Goal: Task Accomplishment & Management: Manage account settings

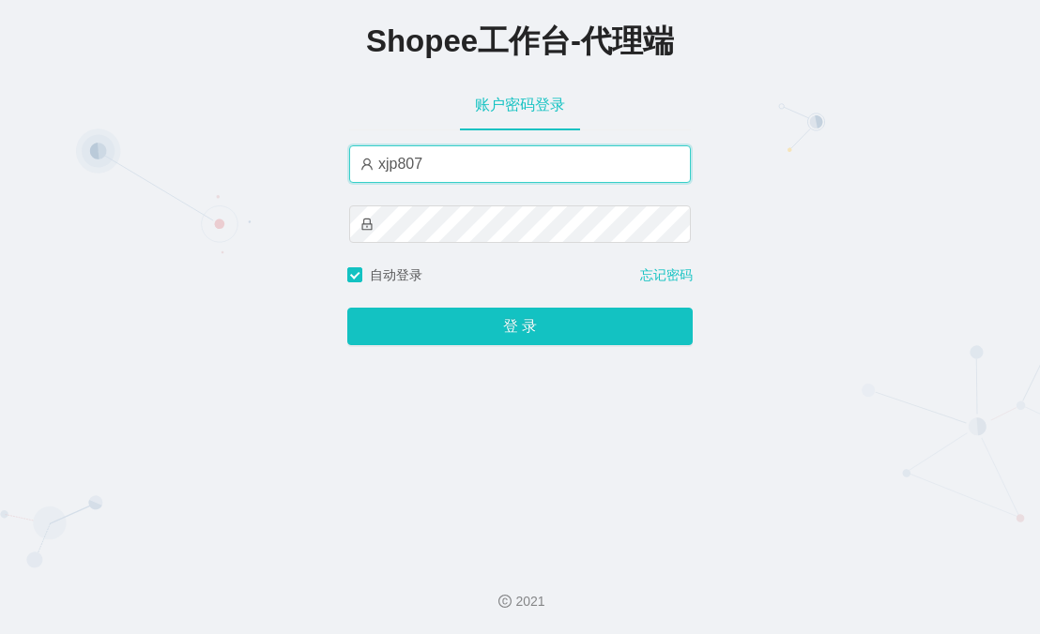
click at [501, 168] on input "xjp807" at bounding box center [520, 164] width 342 height 38
click at [500, 168] on input "xjp807" at bounding box center [520, 164] width 342 height 38
paste input "yn"
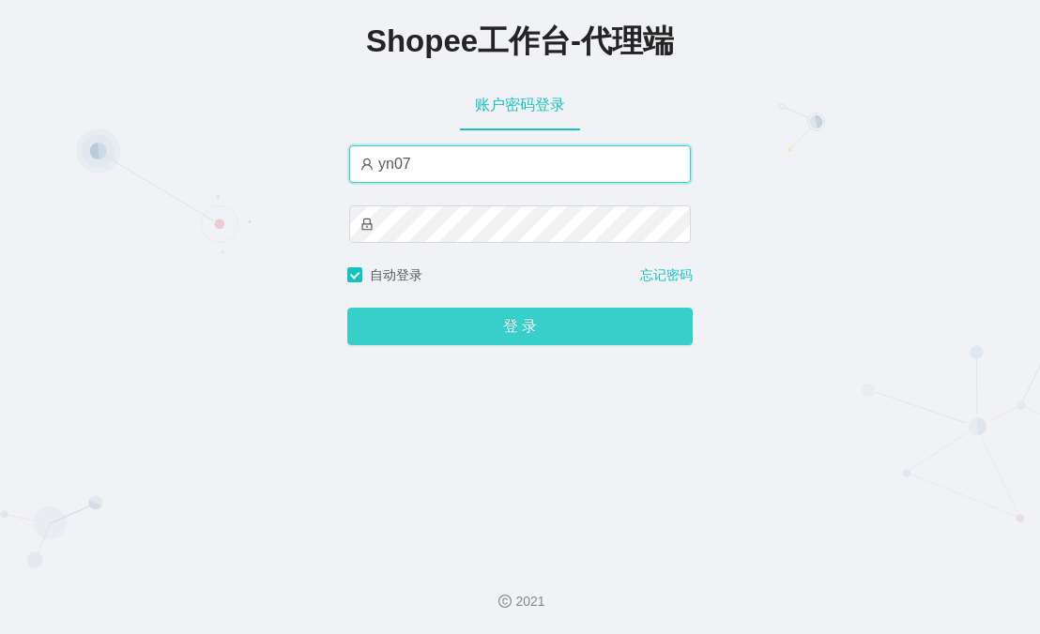
type input "yn07"
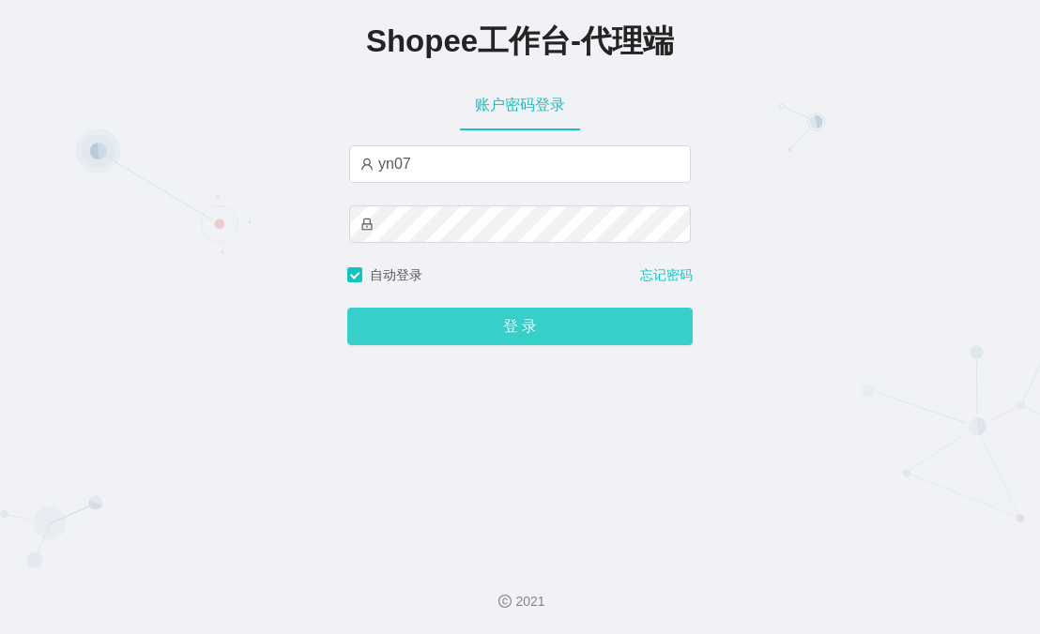
click at [467, 336] on button "登 录" at bounding box center [519, 327] width 345 height 38
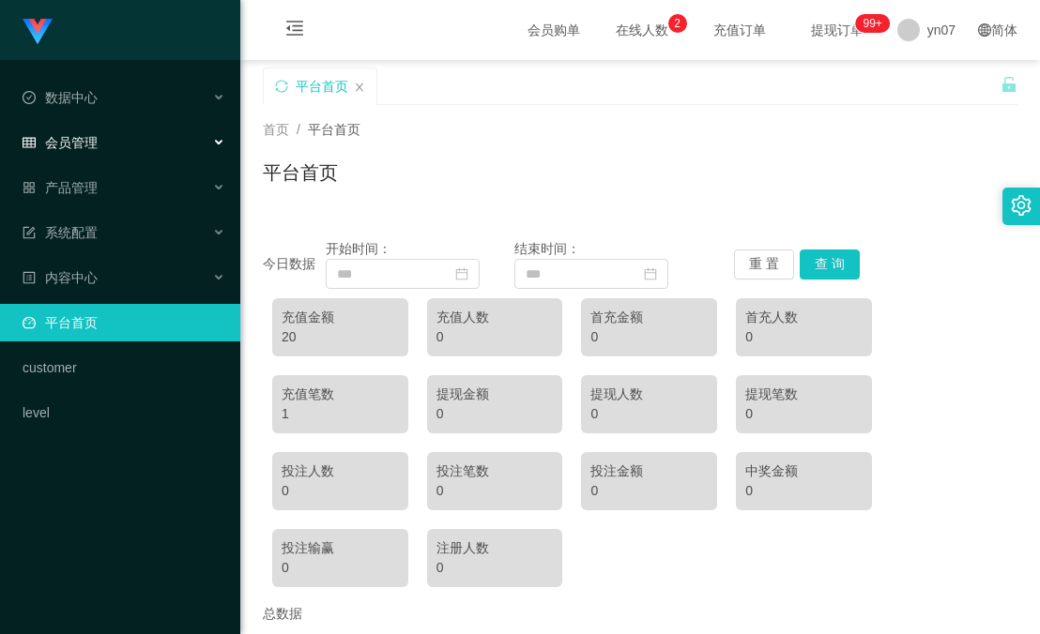
click at [100, 145] on div "会员管理" at bounding box center [120, 143] width 240 height 38
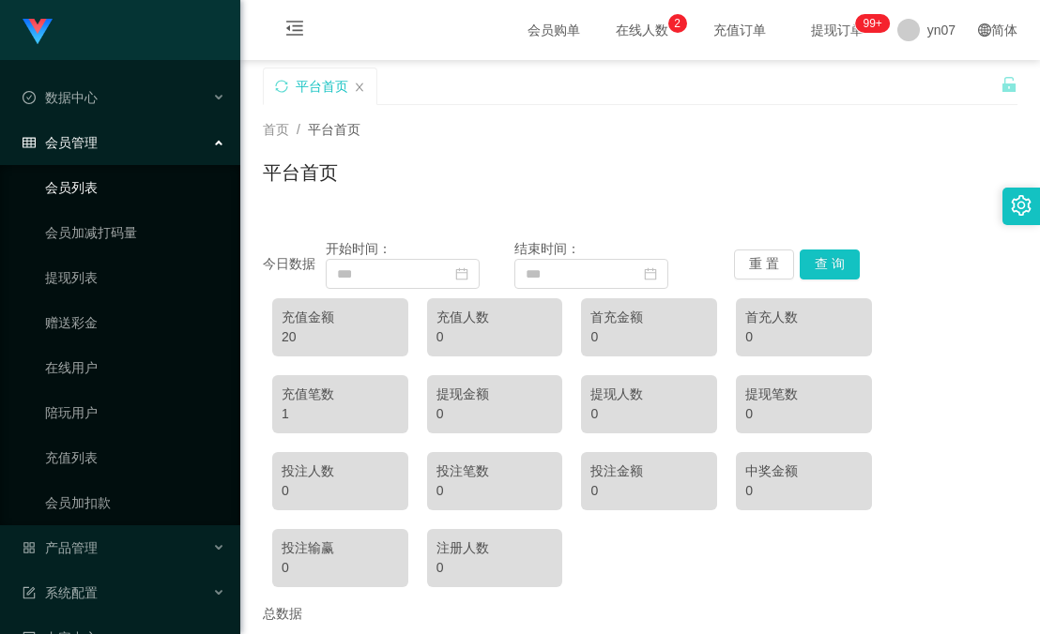
click at [84, 197] on link "会员列表" at bounding box center [135, 188] width 180 height 38
